Goal: Information Seeking & Learning: Find specific fact

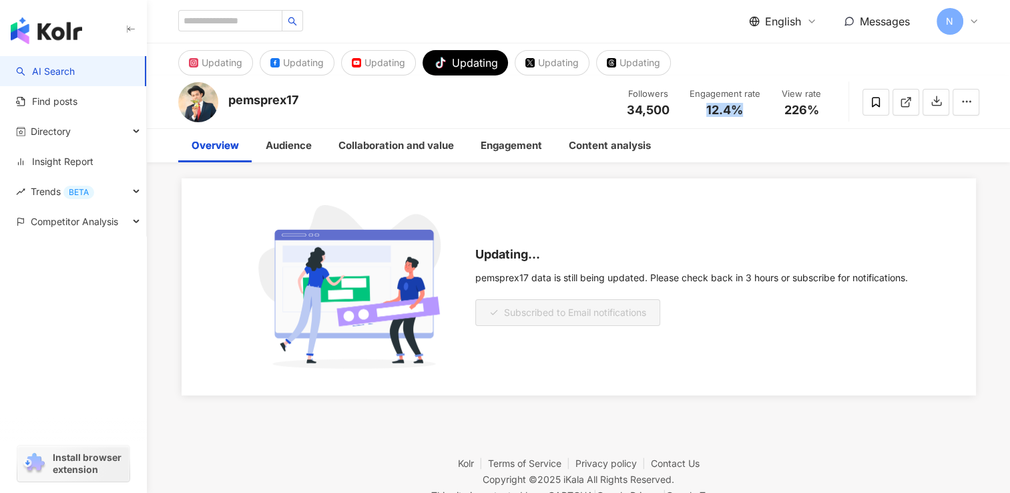
drag, startPoint x: 744, startPoint y: 113, endPoint x: 707, endPoint y: 111, distance: 36.8
click at [707, 111] on div "12.4%" at bounding box center [724, 109] width 71 height 13
copy span "12.4%"
drag, startPoint x: 825, startPoint y: 108, endPoint x: 776, endPoint y: 111, distance: 49.5
click at [776, 111] on div "226%" at bounding box center [801, 109] width 51 height 13
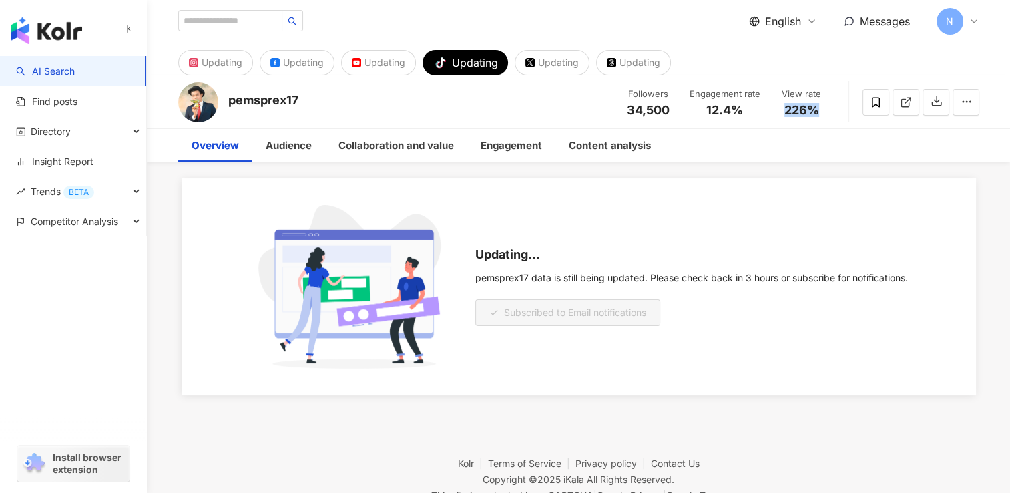
copy span "226%"
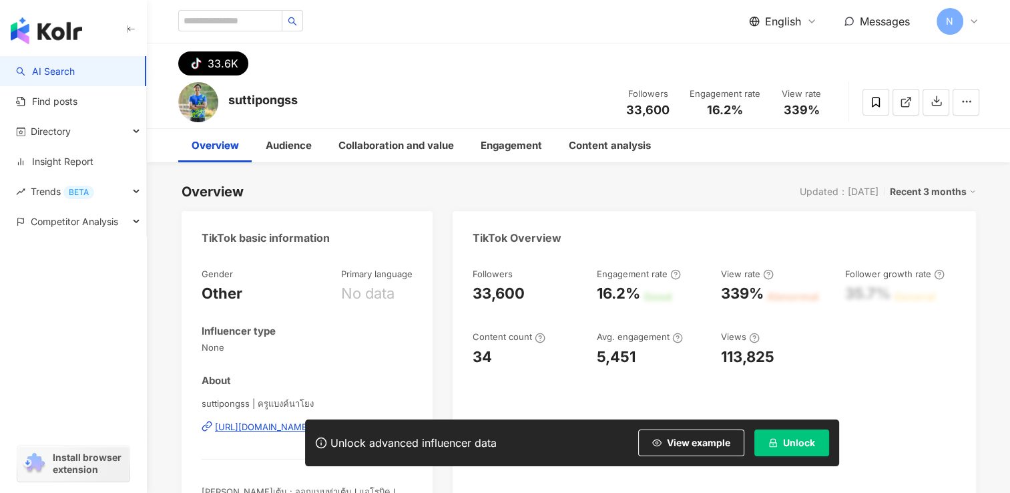
click at [747, 119] on div "Followers 33,600 Engagement rate 16.2% View rate 339%" at bounding box center [725, 101] width 220 height 39
drag, startPoint x: 754, startPoint y: 113, endPoint x: 703, endPoint y: 114, distance: 50.7
click at [703, 114] on div "16.2%" at bounding box center [724, 109] width 71 height 13
copy span "16.2%"
drag, startPoint x: 830, startPoint y: 111, endPoint x: 784, endPoint y: 109, distance: 46.8
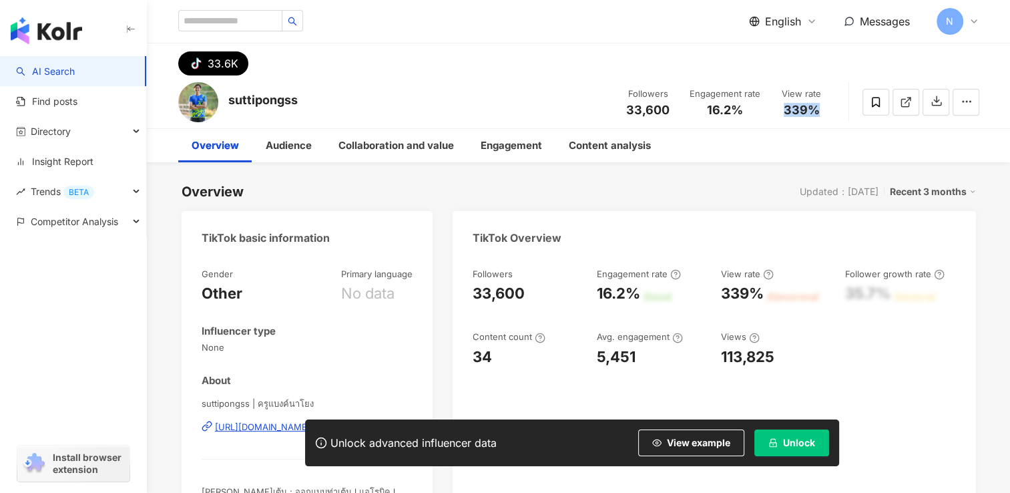
click at [784, 109] on div "View rate 339%" at bounding box center [801, 101] width 67 height 29
copy span "339%"
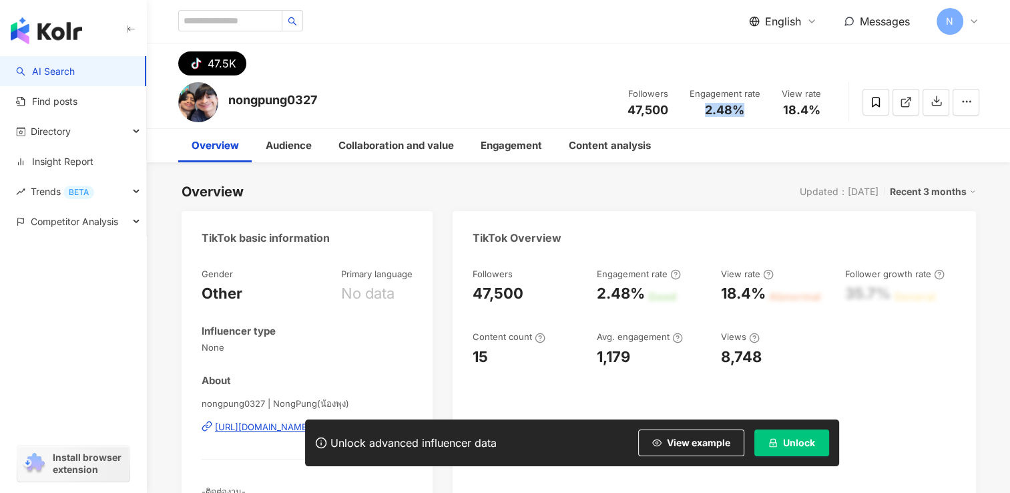
drag, startPoint x: 752, startPoint y: 112, endPoint x: 701, endPoint y: 113, distance: 51.4
click at [701, 113] on div "2.48%" at bounding box center [724, 109] width 71 height 13
copy span "2.48%"
drag, startPoint x: 822, startPoint y: 105, endPoint x: 780, endPoint y: 109, distance: 42.3
click at [780, 109] on div "18.4%" at bounding box center [801, 109] width 51 height 13
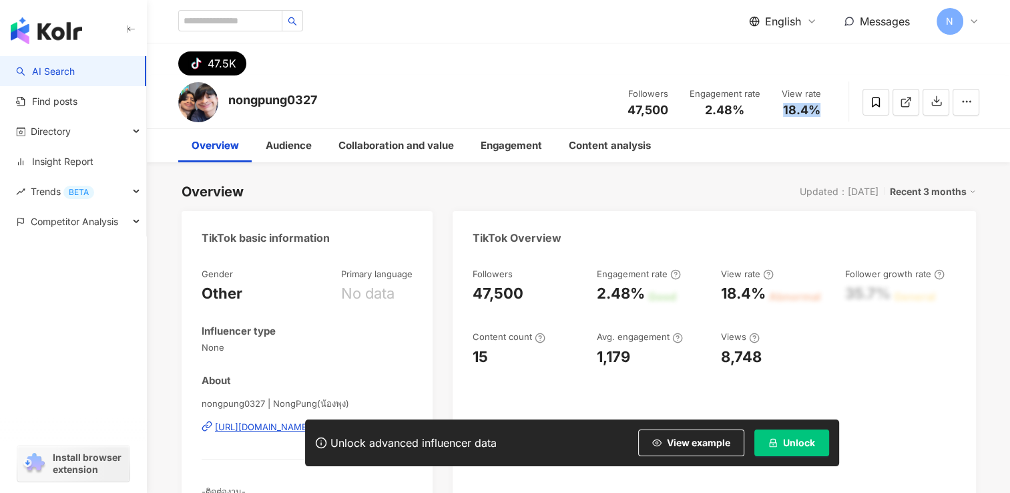
copy span "18.4%"
